Goal: Check status: Check status

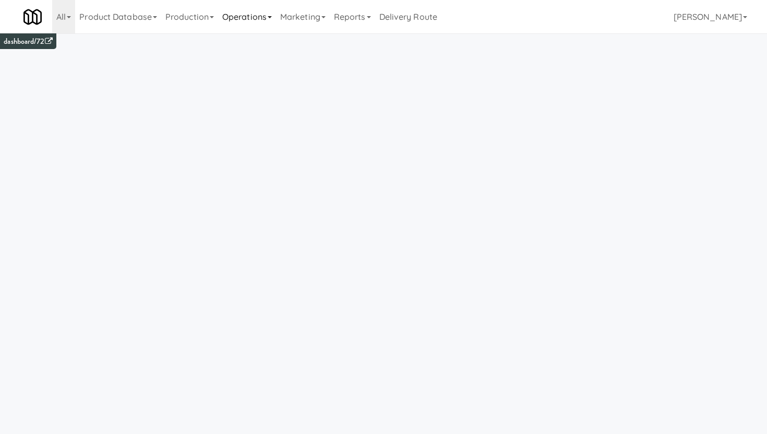
click at [239, 17] on link "Operations" at bounding box center [247, 16] width 58 height 33
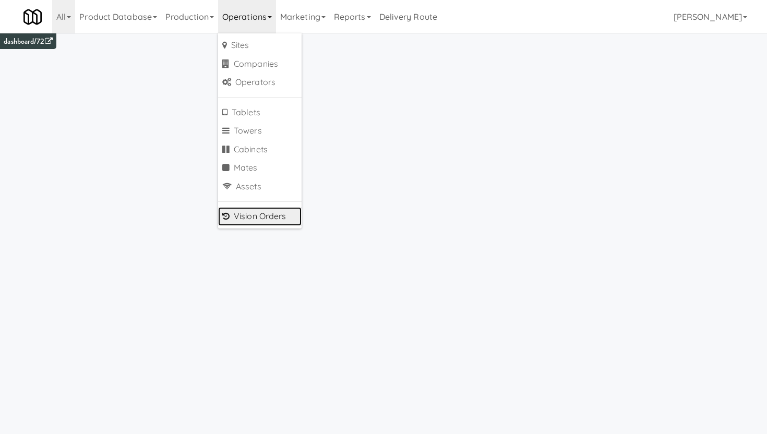
click at [246, 220] on link "Vision Orders" at bounding box center [260, 216] width 84 height 19
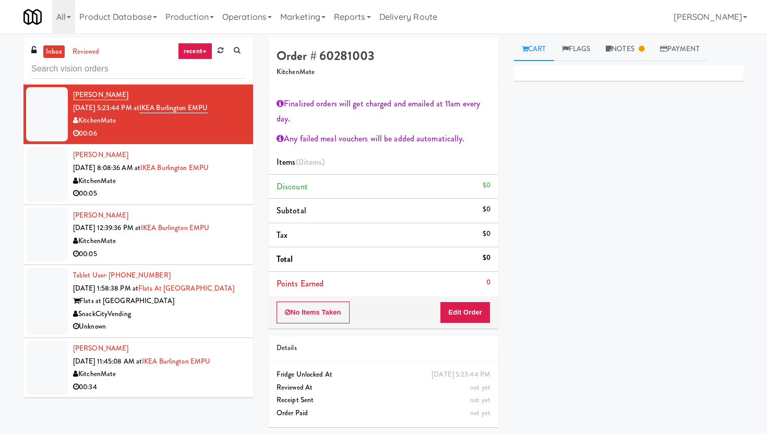
click at [77, 69] on input "text" at bounding box center [138, 69] width 214 height 19
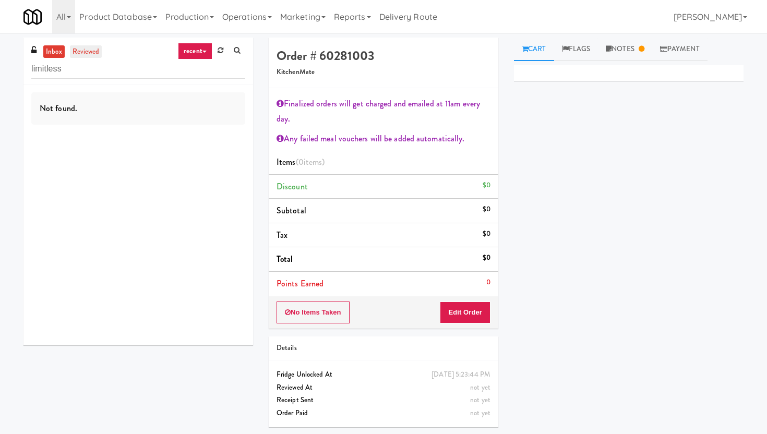
click at [81, 46] on link "reviewed" at bounding box center [86, 51] width 32 height 13
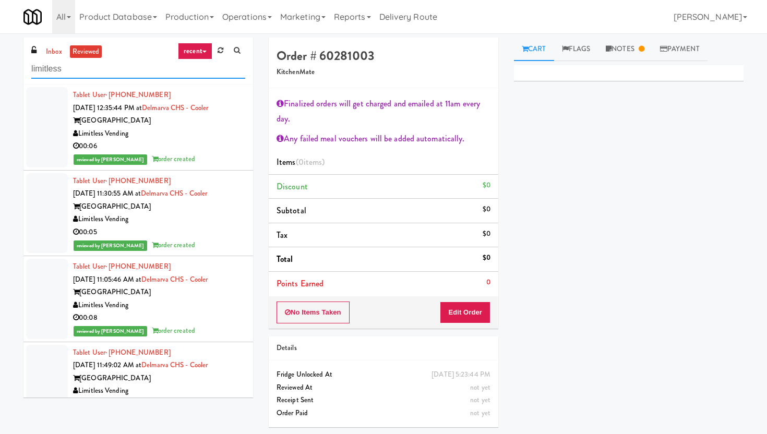
click at [90, 67] on input "limitless" at bounding box center [138, 69] width 214 height 19
type input "limitless philly"
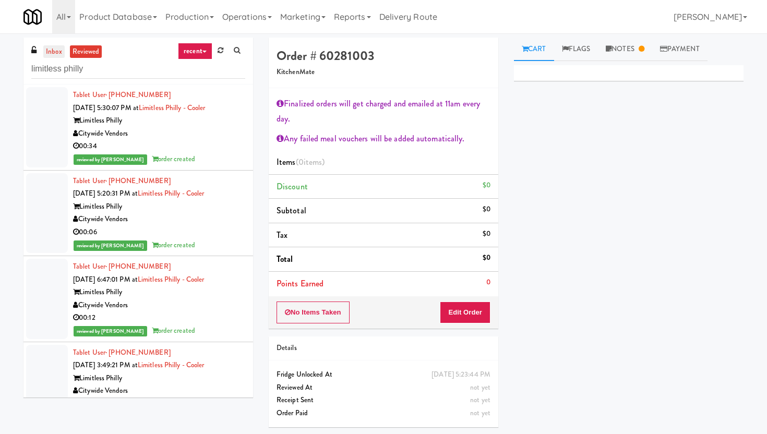
click at [57, 50] on link "inbox" at bounding box center [53, 51] width 21 height 13
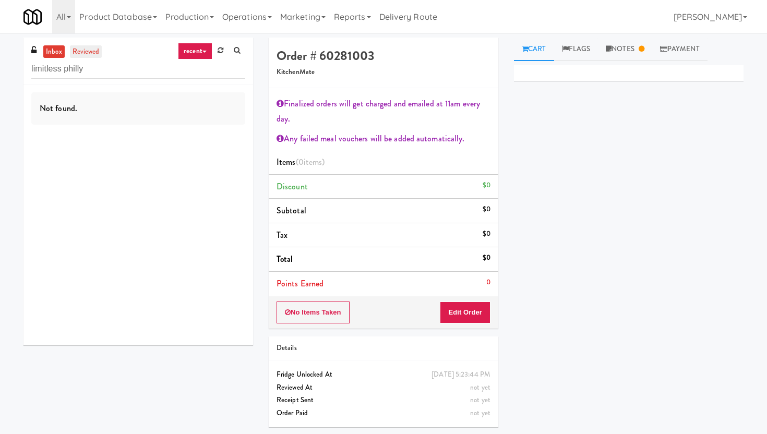
click at [81, 57] on link "reviewed" at bounding box center [86, 51] width 32 height 13
